Goal: Find specific page/section: Find specific page/section

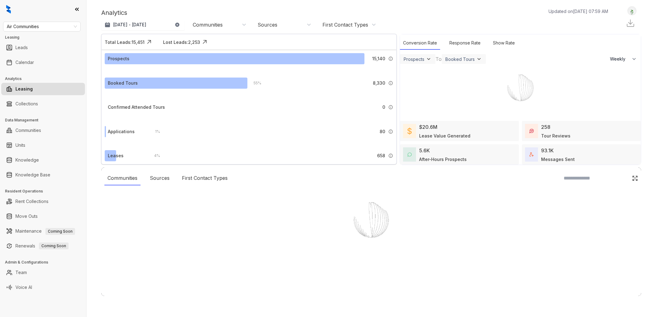
select select "******"
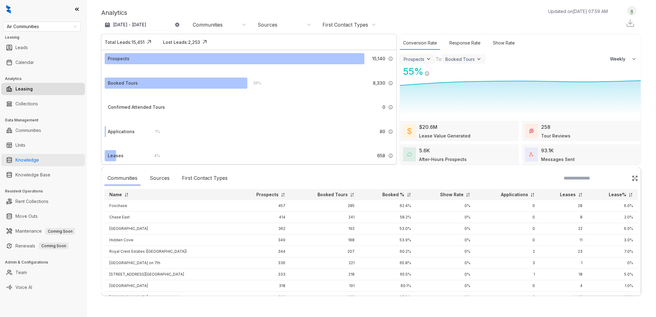
click at [39, 160] on link "Knowledge" at bounding box center [26, 160] width 23 height 12
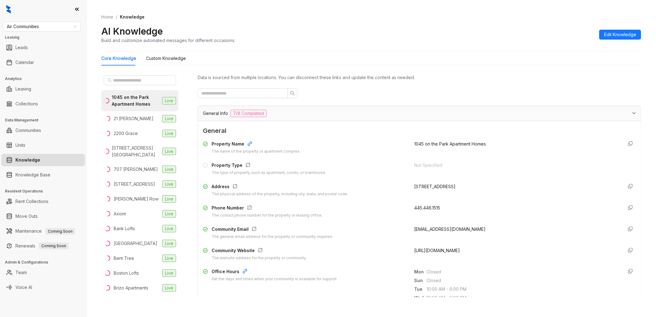
click at [91, 89] on div "Home / Knowledge AI Knowledge Build and customize automated messages for differ…" at bounding box center [370, 158] width 569 height 317
click at [438, 251] on span "[URL][DOMAIN_NAME]" at bounding box center [437, 250] width 46 height 5
click at [439, 251] on span "[URL][DOMAIN_NAME]" at bounding box center [437, 250] width 46 height 5
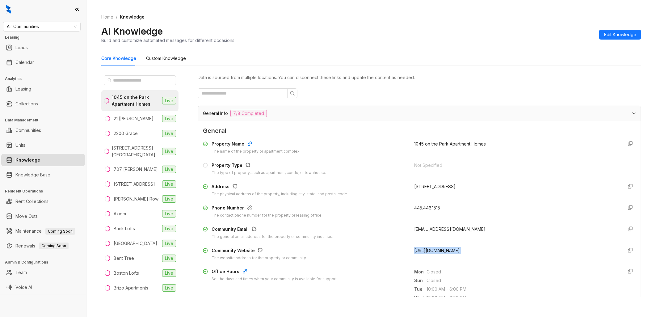
click at [439, 251] on span "[URL][DOMAIN_NAME]" at bounding box center [437, 250] width 46 height 5
click at [139, 146] on div "[STREET_ADDRESS][GEOGRAPHIC_DATA]" at bounding box center [136, 151] width 48 height 14
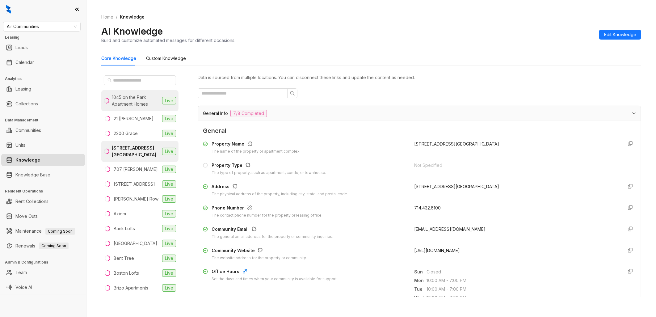
click at [134, 100] on div "1045 on the Park Apartment Homes" at bounding box center [136, 101] width 48 height 14
click at [437, 249] on span "[URL][DOMAIN_NAME]" at bounding box center [437, 250] width 46 height 5
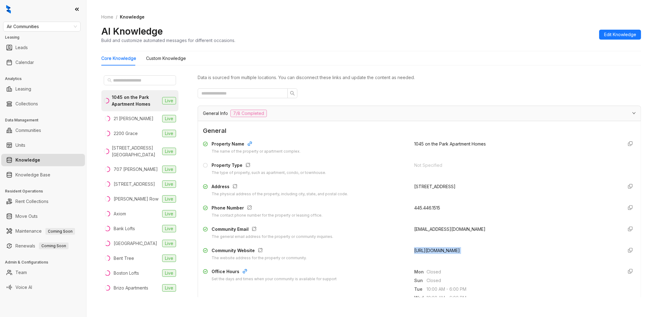
click at [437, 249] on span "[URL][DOMAIN_NAME]" at bounding box center [437, 250] width 46 height 5
click at [140, 119] on div "21 [PERSON_NAME]" at bounding box center [134, 118] width 40 height 7
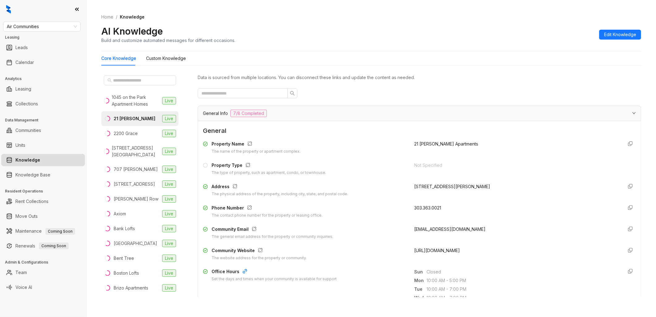
click at [438, 248] on span "[URL][DOMAIN_NAME]" at bounding box center [437, 250] width 46 height 5
